Goal: Find specific page/section: Find specific page/section

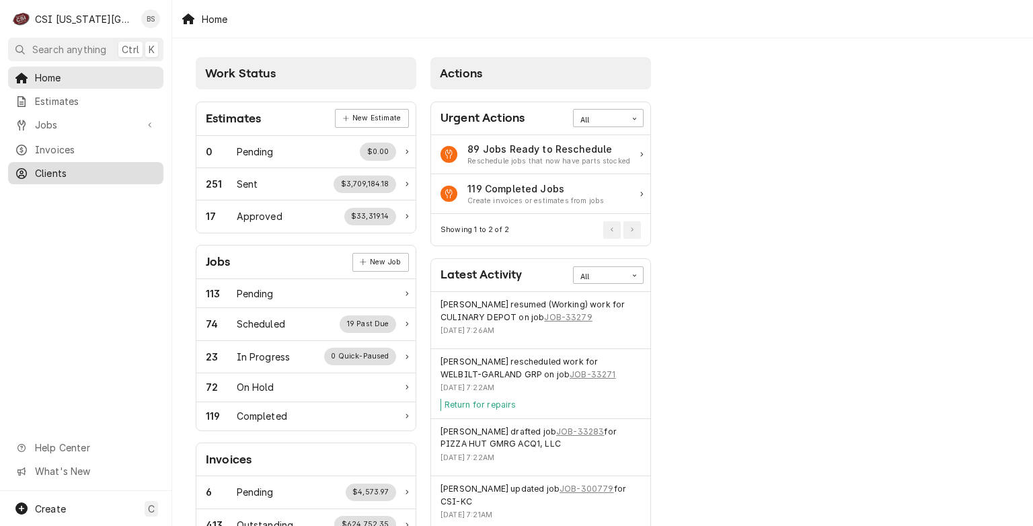
click at [56, 170] on span "Clients" at bounding box center [96, 173] width 122 height 14
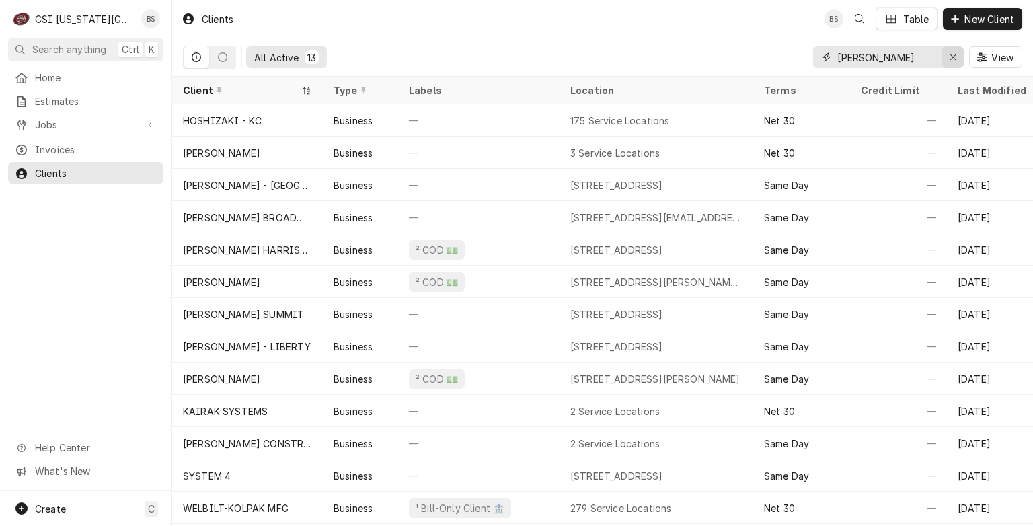
click at [963, 55] on button "Erase input" at bounding box center [954, 57] width 22 height 22
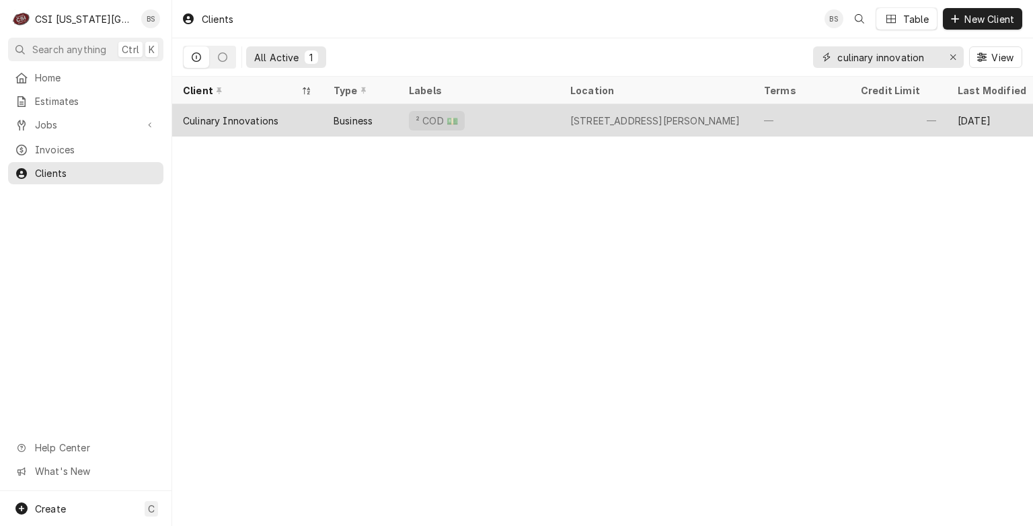
type input "culinary innovation"
click at [246, 117] on div "Culinary Innovations" at bounding box center [231, 121] width 96 height 14
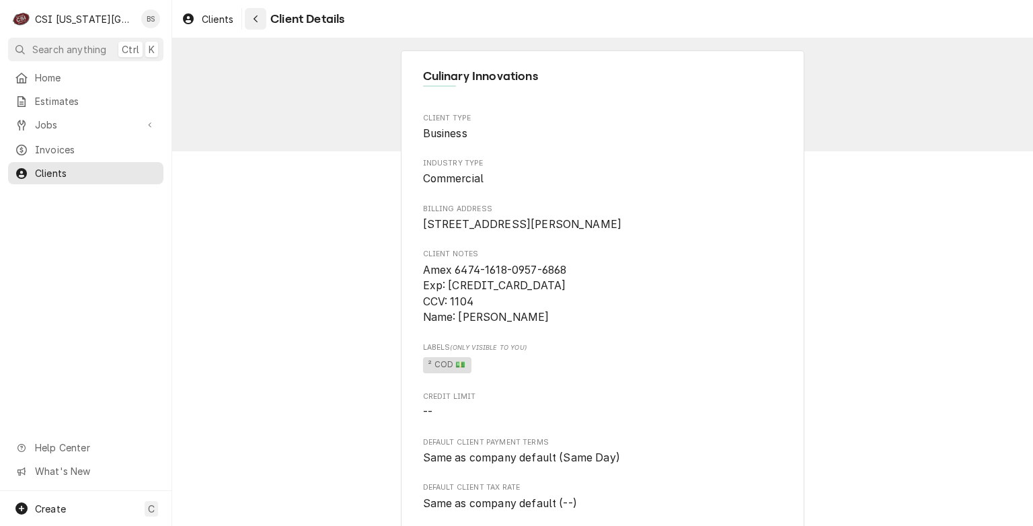
click at [255, 20] on icon "Navigate back" at bounding box center [256, 18] width 6 height 9
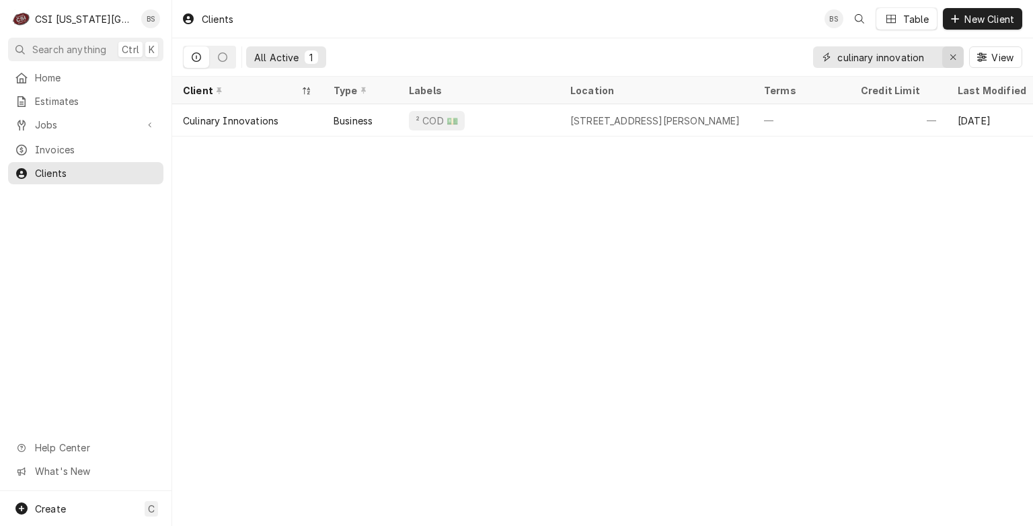
click at [956, 56] on icon "Erase input" at bounding box center [953, 56] width 7 height 9
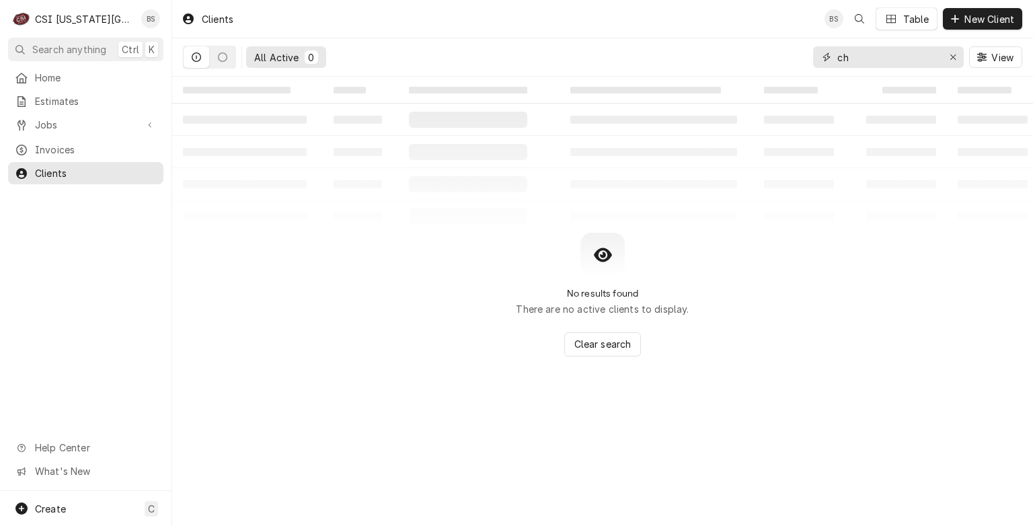
type input "c"
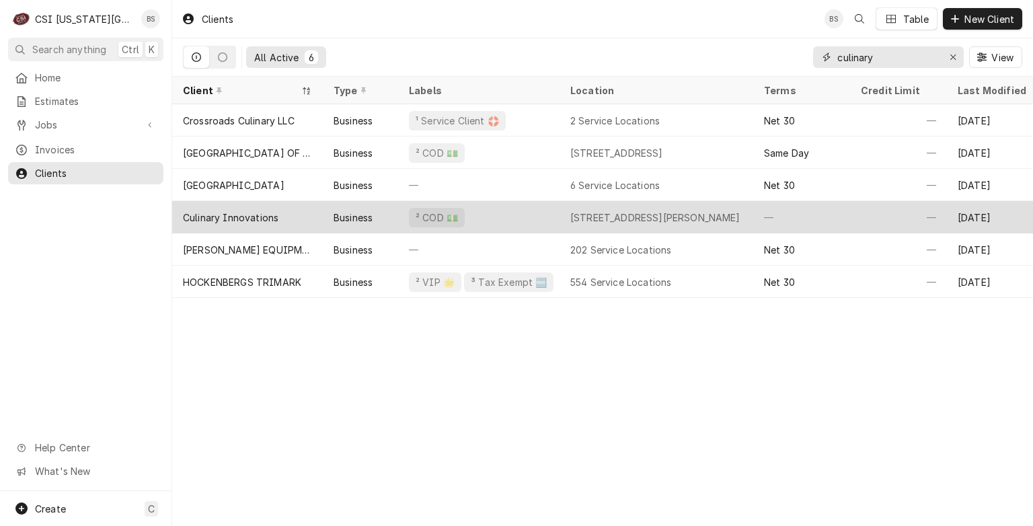
type input "culinary"
click at [254, 215] on div "Culinary Innovations" at bounding box center [231, 218] width 96 height 14
